Goal: Information Seeking & Learning: Check status

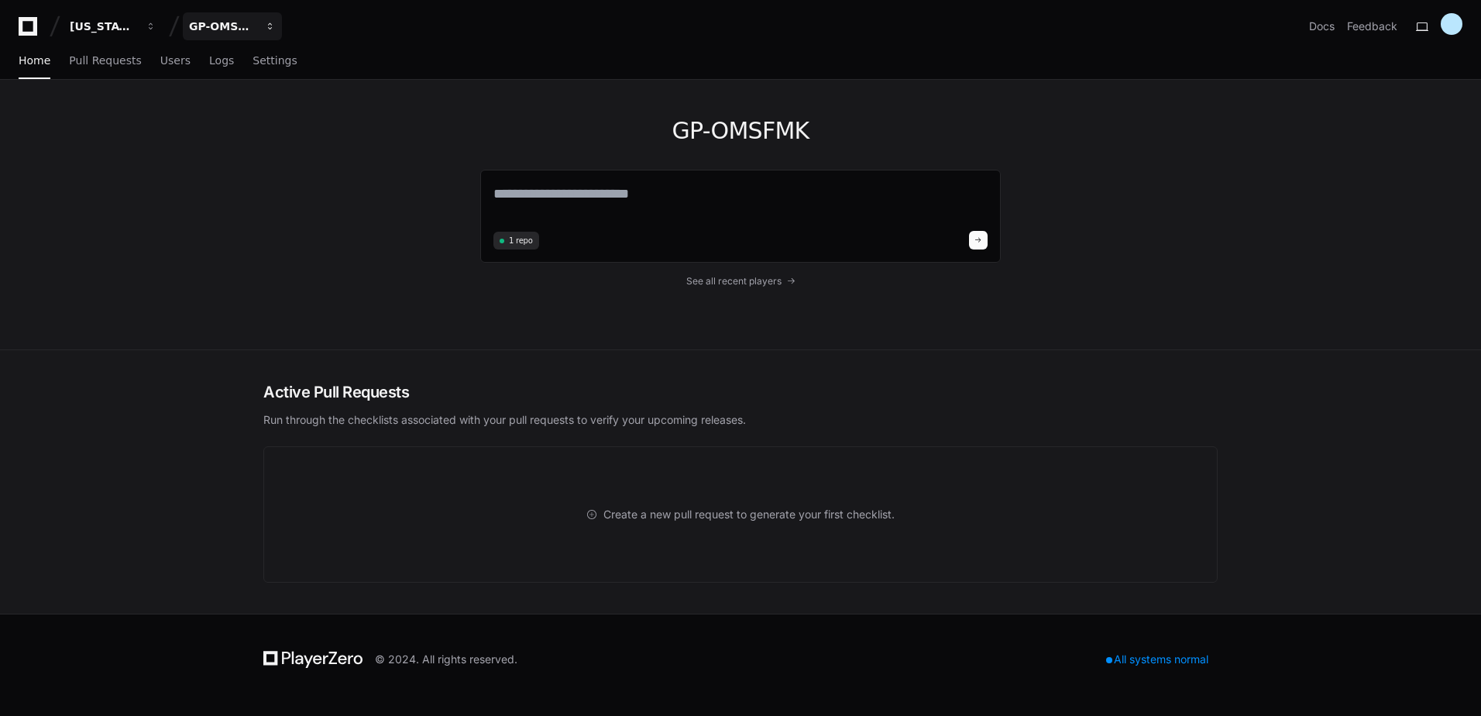
click at [247, 16] on button "GP-OMSFMK" at bounding box center [232, 26] width 99 height 28
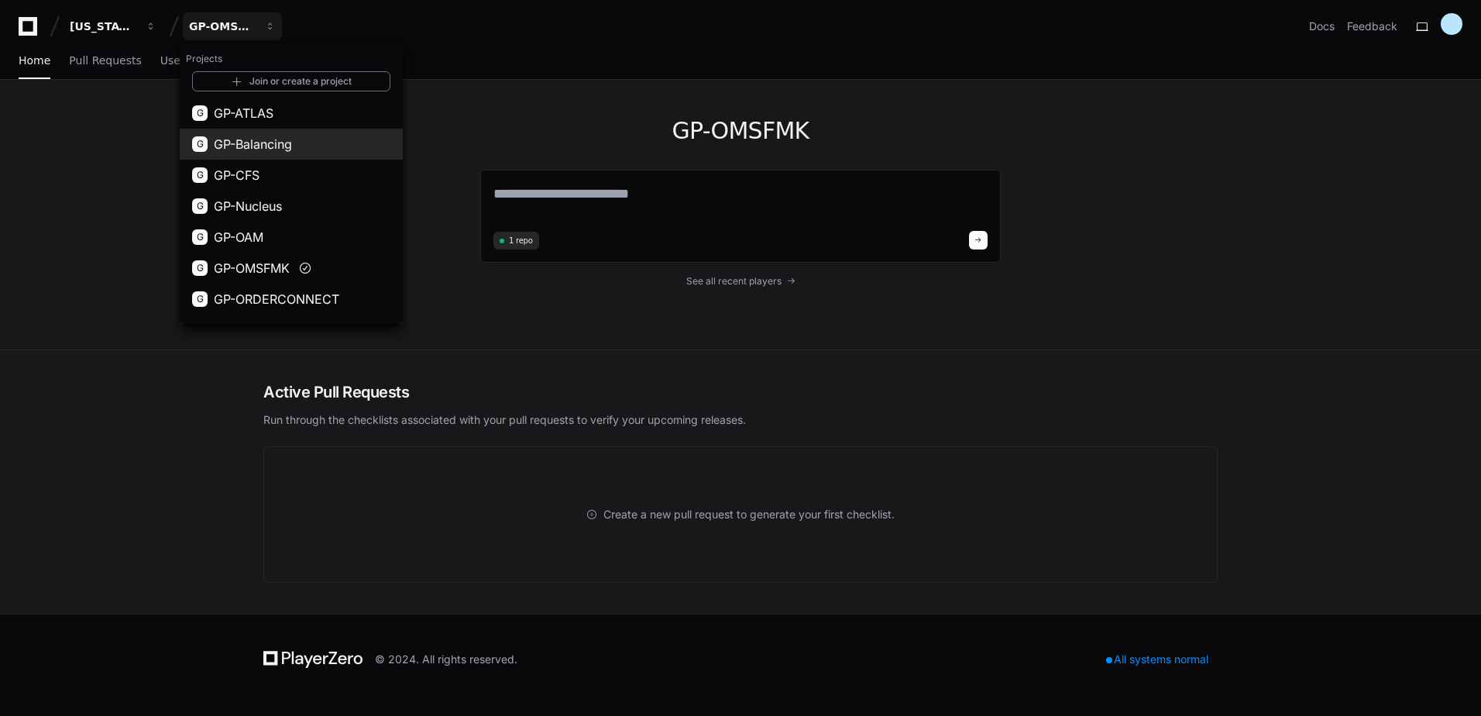
click at [283, 137] on span "GP-Balancing" at bounding box center [253, 144] width 78 height 19
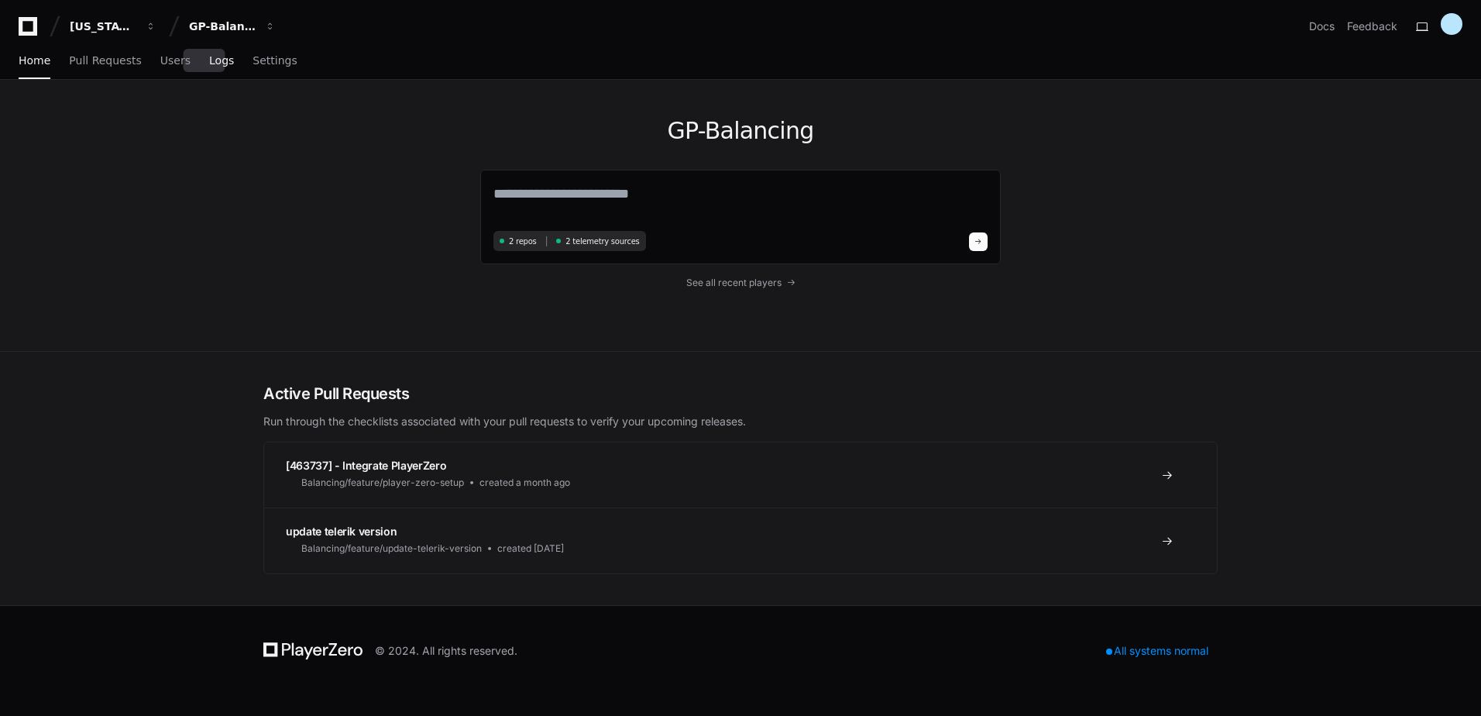
click at [209, 62] on span "Logs" at bounding box center [221, 60] width 25 height 9
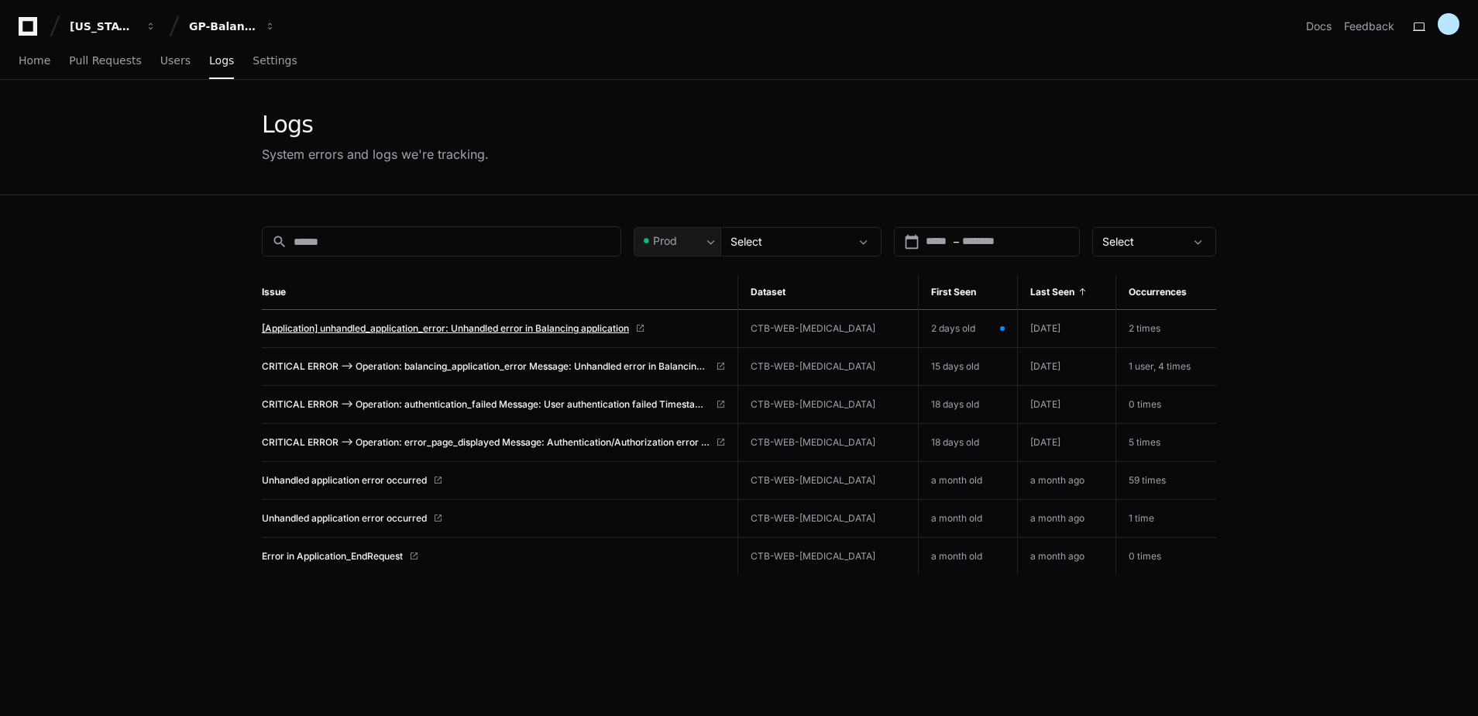
click at [429, 329] on span "[Application] unhandled_application_error: Unhandled error in Balancing applica…" at bounding box center [445, 328] width 367 height 12
click at [1158, 245] on div "Select" at bounding box center [1143, 241] width 82 height 15
click at [839, 245] on div at bounding box center [739, 358] width 1478 height 716
